Goal: Task Accomplishment & Management: Use online tool/utility

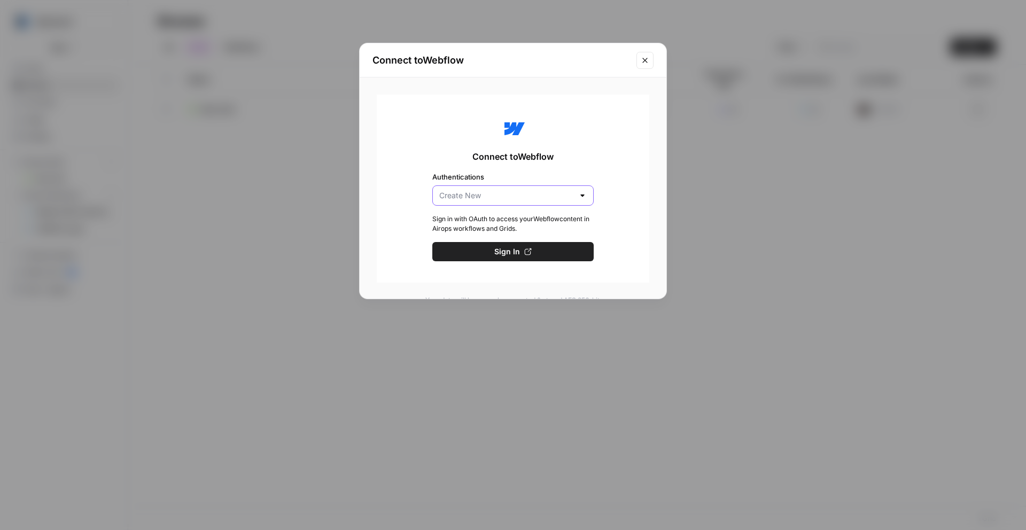
click at [528, 194] on input "Authentications" at bounding box center [506, 195] width 135 height 11
type input "Create New"
click at [530, 159] on span "Connect to Webflow" at bounding box center [512, 156] width 81 height 13
click at [500, 251] on span "Sign In" at bounding box center [507, 251] width 26 height 11
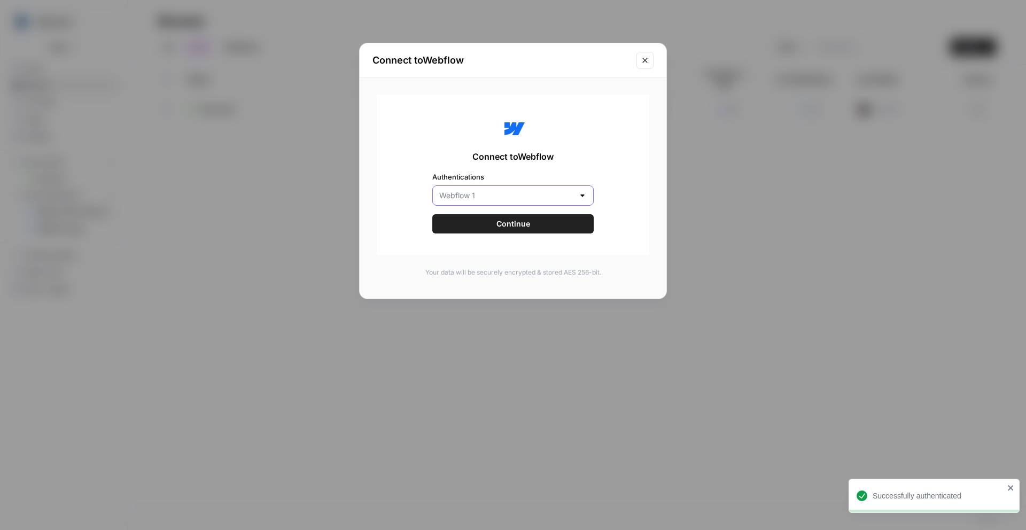
click at [476, 195] on input "Authentications" at bounding box center [506, 195] width 135 height 11
type input "Webflow 1"
click at [419, 214] on div "Connect to Webflow Authentications Webflow 1 Continue" at bounding box center [513, 175] width 273 height 160
click at [469, 221] on button "Continue" at bounding box center [512, 223] width 161 height 19
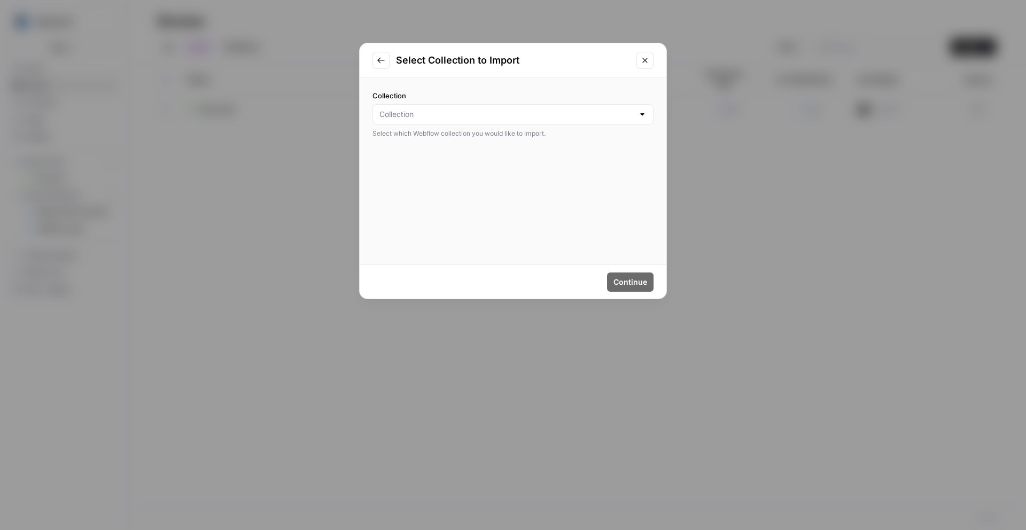
click at [468, 105] on div at bounding box center [512, 114] width 281 height 20
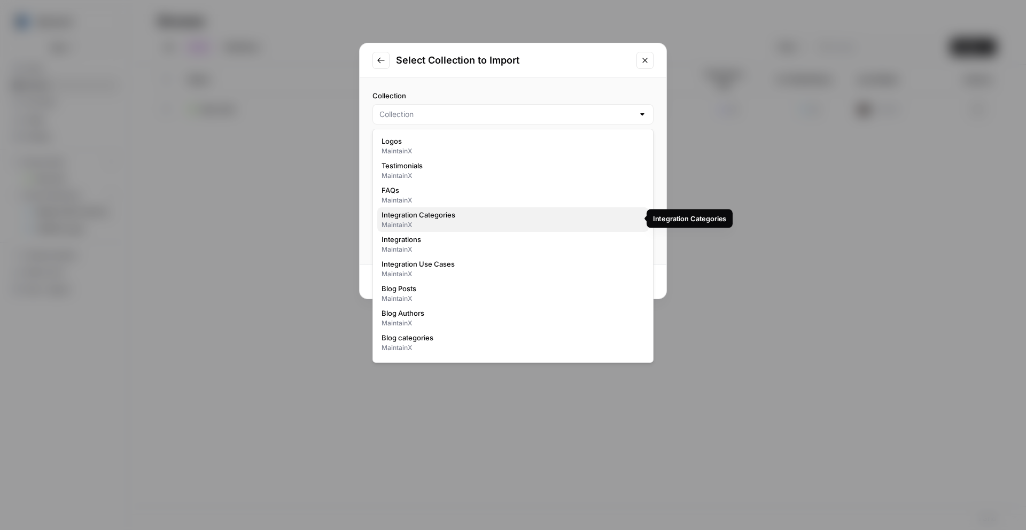
scroll to position [4, 0]
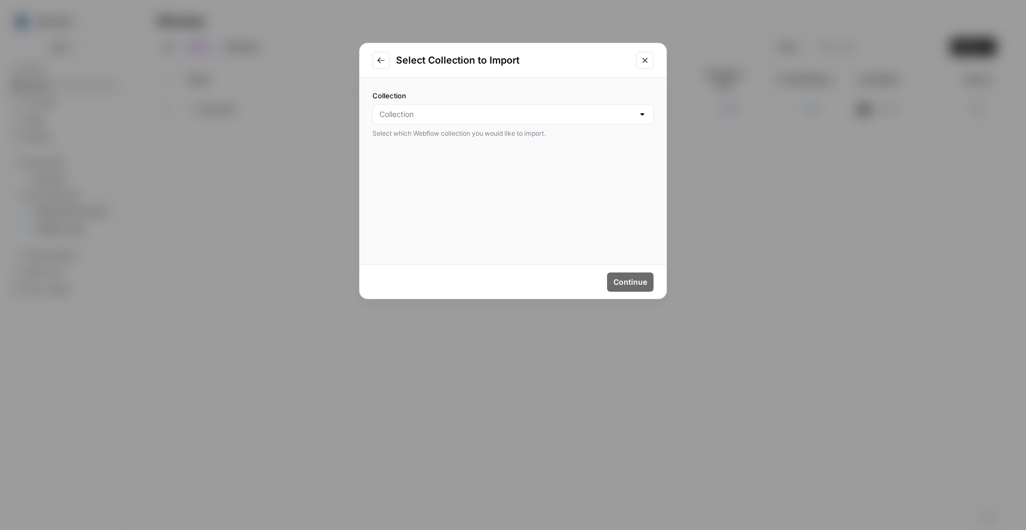
click at [525, 80] on div "Collection Select which Webflow collection you would like to import." at bounding box center [513, 114] width 307 height 74
click at [517, 121] on div at bounding box center [512, 114] width 281 height 20
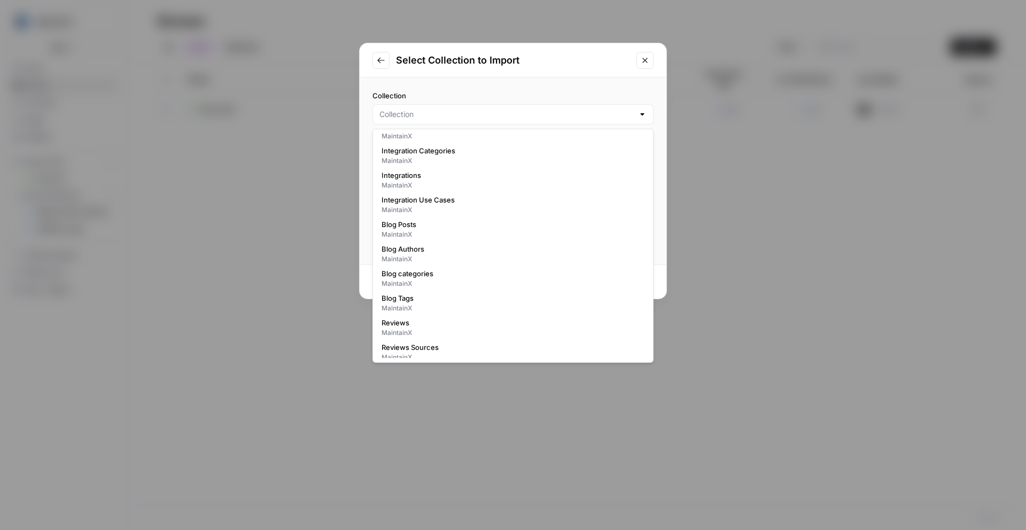
scroll to position [91, 0]
click at [405, 199] on span "Blog Posts" at bounding box center [511, 197] width 259 height 11
type input "Blog Posts"
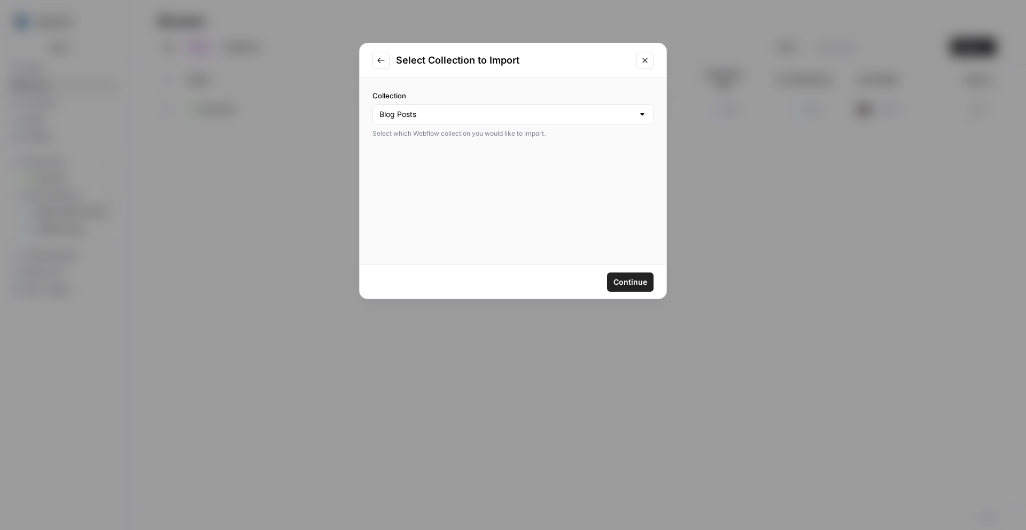
click at [626, 282] on span "Continue" at bounding box center [630, 282] width 34 height 11
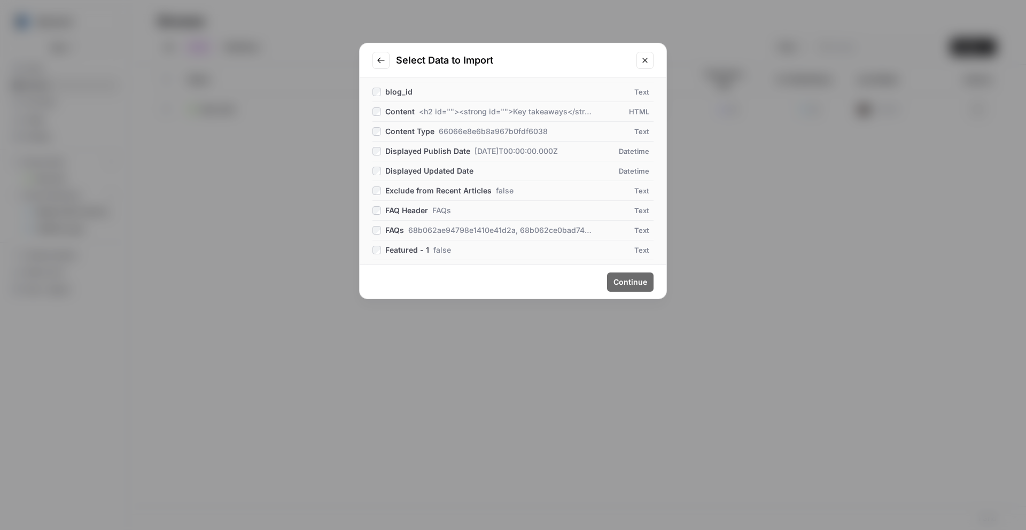
scroll to position [0, 0]
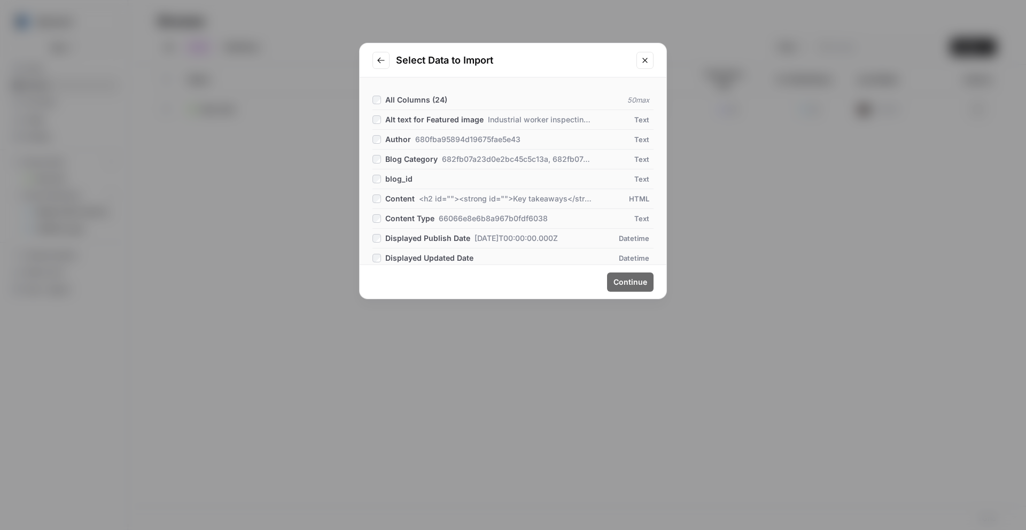
click at [381, 101] on div "All Columns ( 24 )" at bounding box center [409, 100] width 75 height 11
click at [621, 286] on span "Continue" at bounding box center [630, 282] width 34 height 11
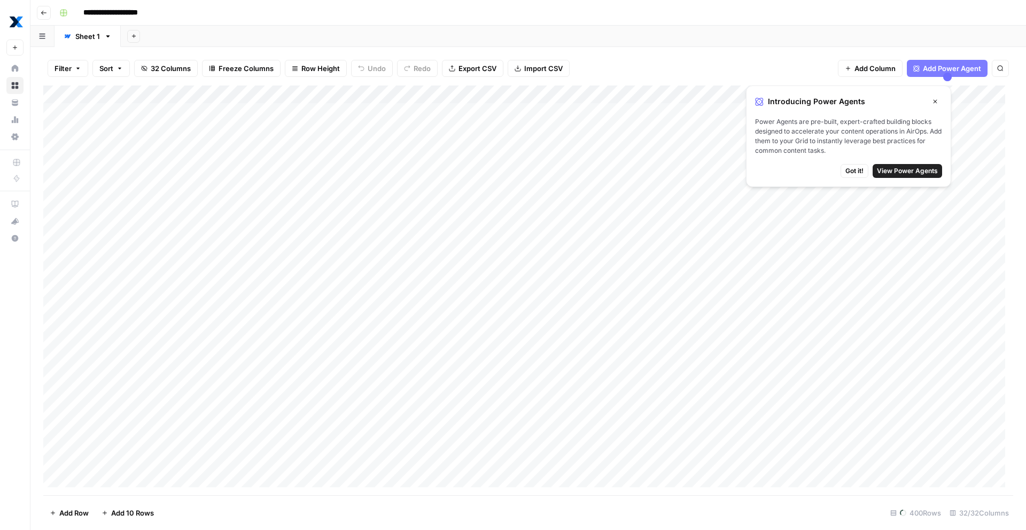
click at [858, 173] on span "Got it!" at bounding box center [854, 171] width 18 height 10
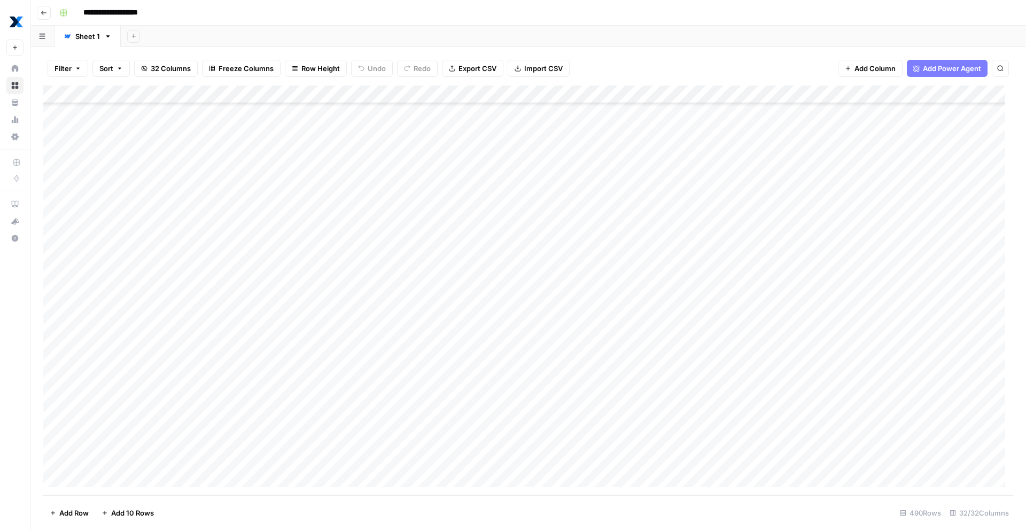
scroll to position [8536, 0]
click at [168, 92] on div "Add Column" at bounding box center [528, 290] width 970 height 410
click at [340, 145] on div "Add Column" at bounding box center [528, 290] width 970 height 410
drag, startPoint x: 393, startPoint y: 94, endPoint x: 426, endPoint y: 95, distance: 32.6
click at [426, 95] on div "Add Column" at bounding box center [528, 290] width 970 height 410
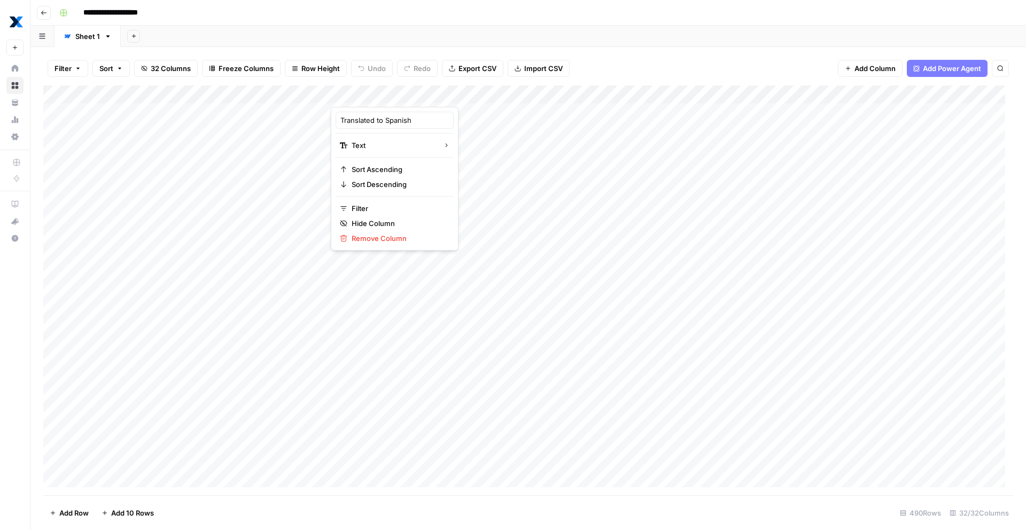
click at [428, 96] on div at bounding box center [408, 95] width 154 height 21
click at [437, 95] on div at bounding box center [408, 95] width 154 height 21
click at [618, 55] on div "Filter Sort 32 Columns Freeze Columns Row Height Undo Redo Export CSV Import CS…" at bounding box center [528, 68] width 970 height 34
click at [416, 97] on div "Add Column" at bounding box center [528, 290] width 970 height 410
click at [611, 57] on div "Filter Sort 32 Columns Freeze Columns Row Height Undo Redo Export CSV Import CS…" at bounding box center [528, 68] width 970 height 34
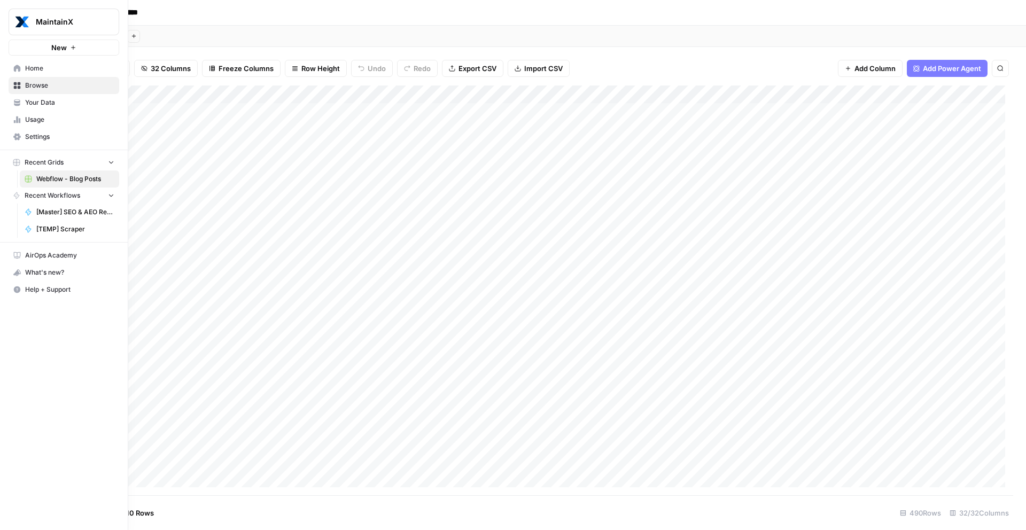
click at [72, 214] on span "[Master] SEO & AEO Refresh" at bounding box center [75, 212] width 78 height 10
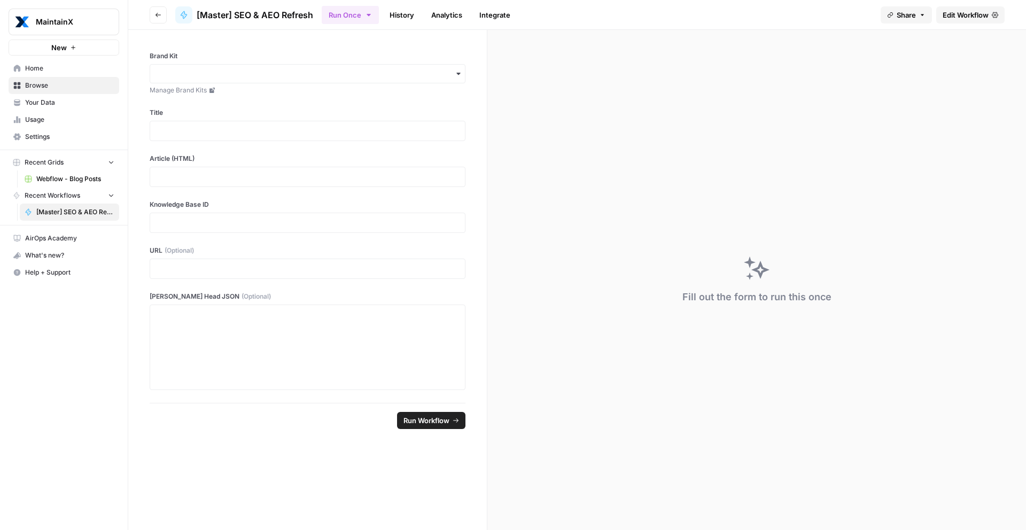
click at [45, 179] on span "Webflow - Blog Posts" at bounding box center [75, 179] width 78 height 10
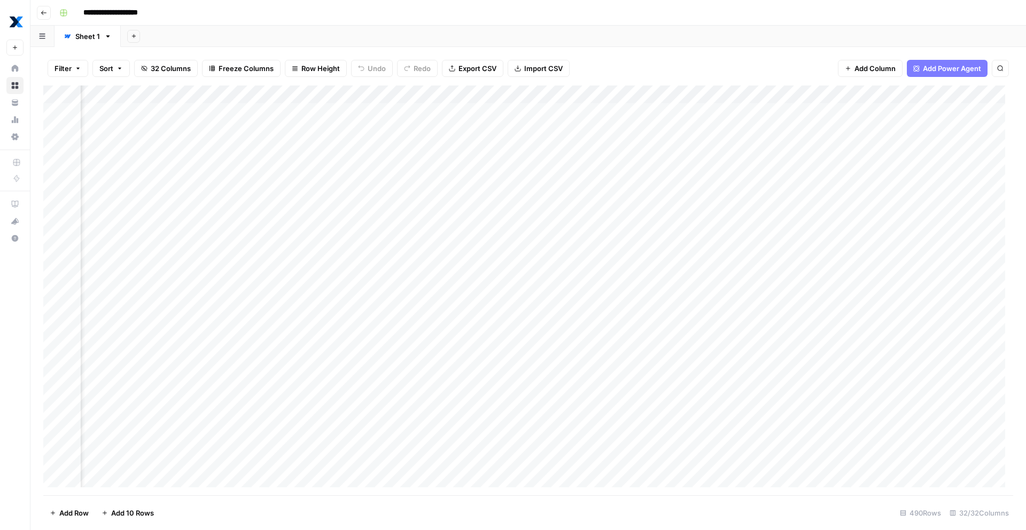
scroll to position [0, 1905]
click at [237, 126] on div "Add Column" at bounding box center [528, 290] width 970 height 410
click at [113, 480] on div "Add Column" at bounding box center [528, 290] width 970 height 410
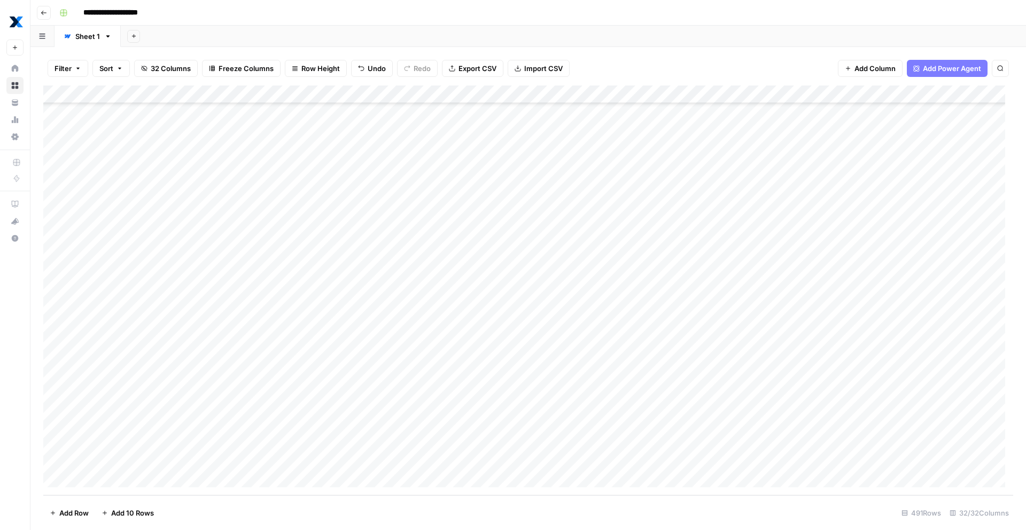
click at [203, 455] on div "Add Column" at bounding box center [528, 290] width 970 height 410
click at [143, 458] on div "Add Column" at bounding box center [528, 290] width 970 height 410
click at [208, 454] on div "Add Column" at bounding box center [528, 290] width 970 height 410
click at [46, 463] on div "Add Column" at bounding box center [528, 290] width 970 height 410
click at [142, 461] on div "Add Column" at bounding box center [528, 290] width 970 height 410
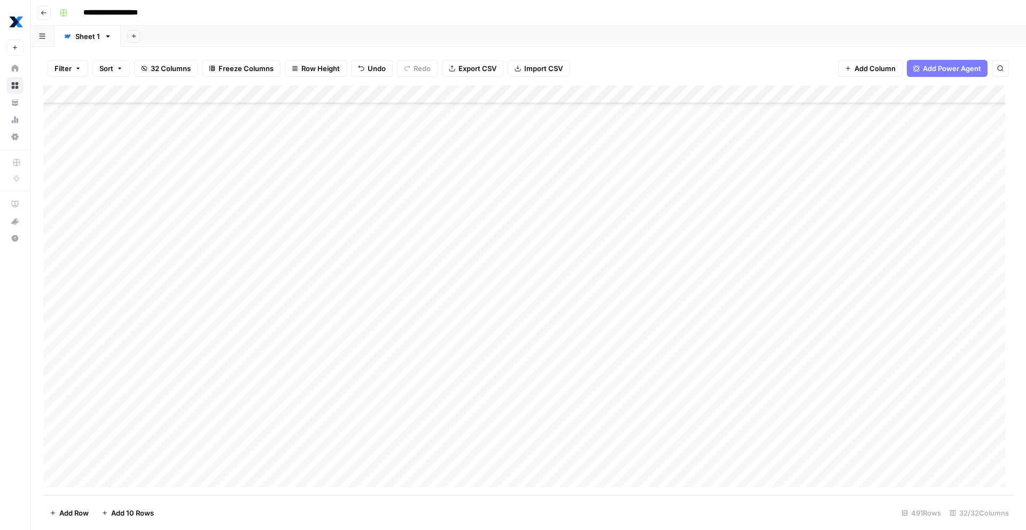
click at [282, 114] on div "Add Column" at bounding box center [528, 290] width 970 height 410
click at [285, 134] on div "Add Column" at bounding box center [528, 290] width 970 height 410
click at [286, 120] on div "Add Column" at bounding box center [528, 290] width 970 height 410
click at [287, 134] on div "Add Column" at bounding box center [528, 290] width 970 height 410
click at [289, 116] on div "Add Column" at bounding box center [528, 290] width 970 height 410
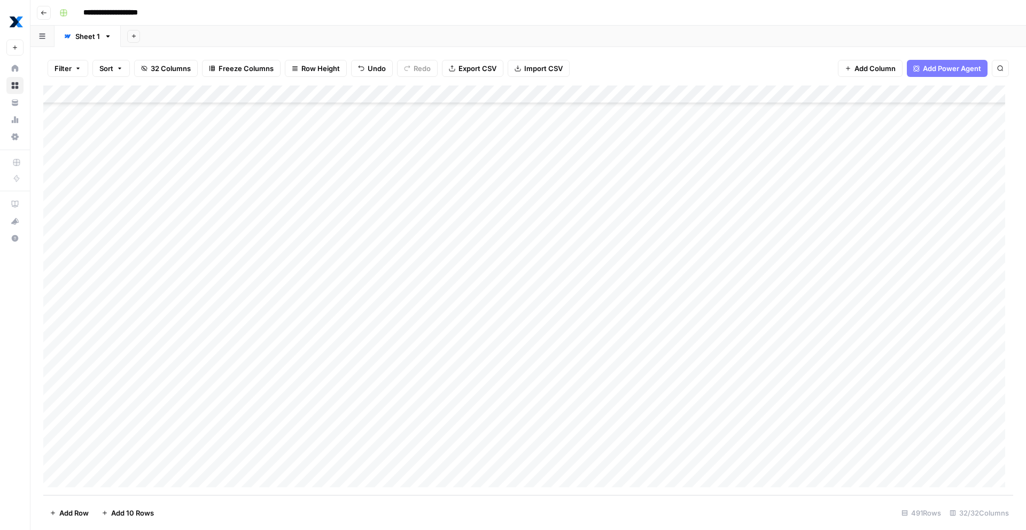
click at [291, 133] on div "Add Column" at bounding box center [528, 290] width 970 height 410
